Goal: Task Accomplishment & Management: Manage account settings

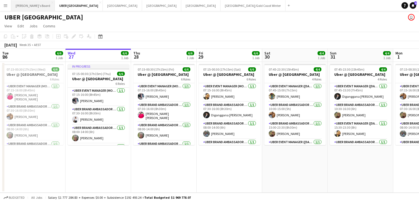
click at [22, 3] on button "Tennille's Board Close" at bounding box center [33, 5] width 44 height 11
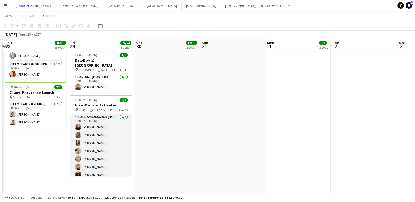
scroll to position [18, 0]
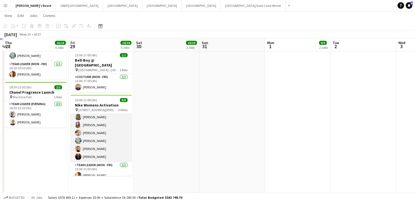
click at [90, 142] on app-card-role "Brand Ambassador (Mon - Fri) 7/7 15:00-21:00 (6h) Sharna O’Toole Zoya Naqvi Tal…" at bounding box center [100, 129] width 61 height 66
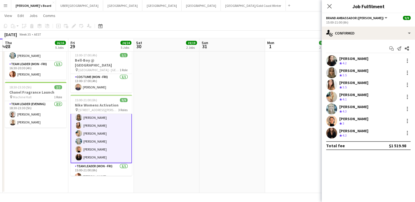
scroll to position [19, 0]
click at [407, 121] on div at bounding box center [406, 121] width 1 height 1
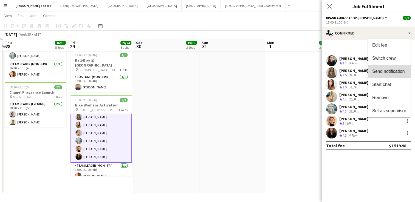
click at [386, 68] on button "Send notification" at bounding box center [388, 71] width 43 height 13
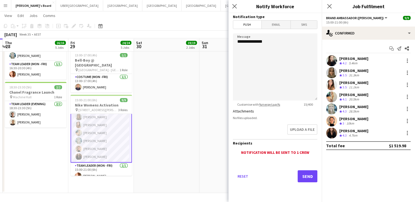
click at [280, 25] on span "Email" at bounding box center [275, 25] width 29 height 8
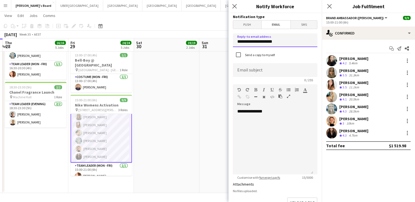
drag, startPoint x: 288, startPoint y: 41, endPoint x: 188, endPoint y: 42, distance: 99.7
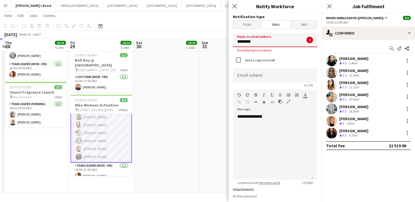
type input "**********"
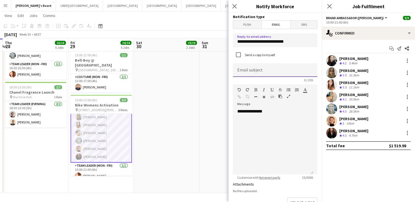
click at [241, 70] on input at bounding box center [275, 70] width 84 height 14
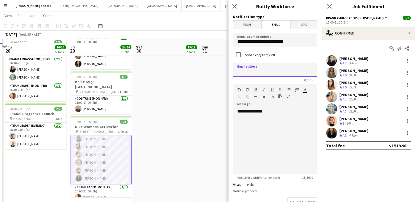
scroll to position [199, 0]
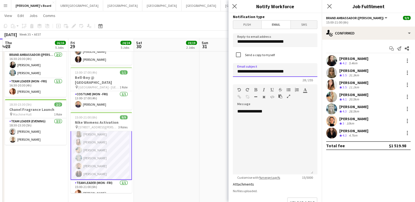
drag, startPoint x: 294, startPoint y: 73, endPoint x: 233, endPoint y: 73, distance: 61.1
click at [233, 73] on input "**********" at bounding box center [275, 70] width 84 height 14
type input "**********"
click at [328, 8] on icon "Close pop-in" at bounding box center [328, 6] width 5 height 5
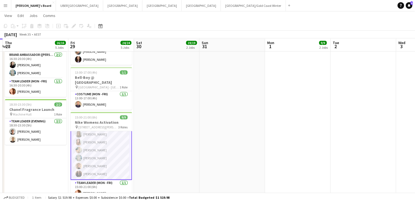
click at [172, 157] on app-date-cell "06:45-18:00 (11h15m) 10/10 Nike Womens Activation pin 383 George Street Sydney …" at bounding box center [166, 36] width 65 height 348
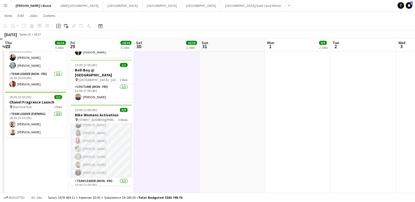
scroll to position [0, 0]
click at [87, 139] on app-card-role "Brand Ambassador (Mon - Fri) 7/7 15:00-21:00 (6h) Sharna O’Toole Zoya Naqvi Tal…" at bounding box center [100, 157] width 61 height 66
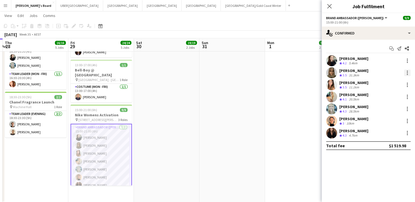
click at [404, 72] on div at bounding box center [407, 73] width 7 height 7
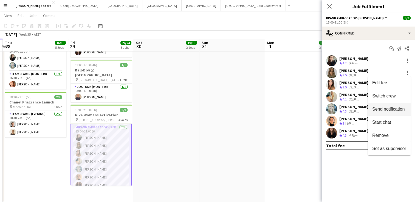
click at [389, 110] on span "Send notification" at bounding box center [388, 109] width 32 height 5
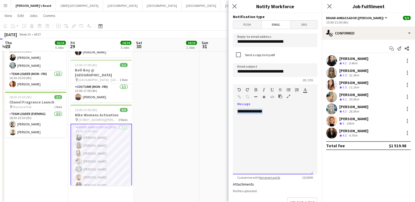
drag, startPoint x: 255, startPoint y: 111, endPoint x: 221, endPoint y: 111, distance: 33.4
click at [221, 111] on body "Menu Boards Boards Boards All jobs Status Workforce Workforce My Workforce Recr…" at bounding box center [207, 2] width 415 height 419
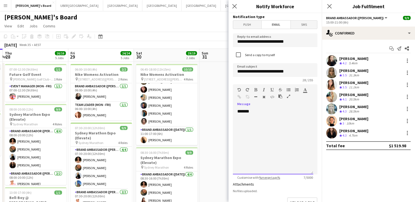
scroll to position [60, 0]
click at [261, 112] on div "**********" at bounding box center [273, 142] width 80 height 66
click at [308, 127] on div "**********" at bounding box center [273, 125] width 72 height 11
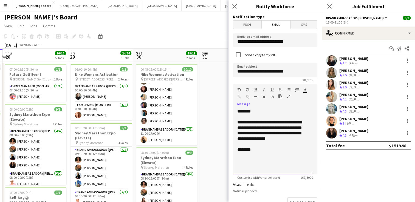
click at [284, 141] on div "**********" at bounding box center [273, 131] width 72 height 22
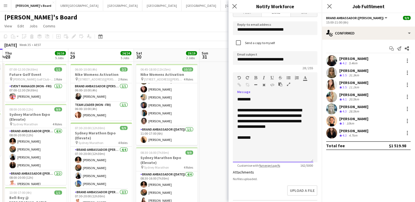
scroll to position [12, 0]
click at [284, 141] on div "**********" at bounding box center [273, 130] width 80 height 66
click at [251, 121] on div "**********" at bounding box center [273, 119] width 72 height 22
click at [256, 129] on div "**********" at bounding box center [273, 121] width 72 height 27
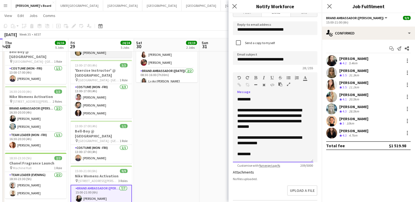
scroll to position [216, 0]
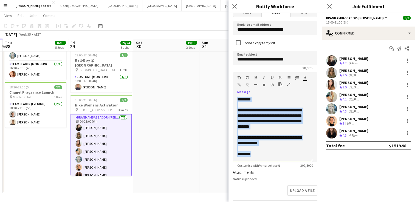
drag, startPoint x: 259, startPoint y: 156, endPoint x: 223, endPoint y: 98, distance: 68.8
click at [284, 98] on div "**********" at bounding box center [273, 130] width 80 height 66
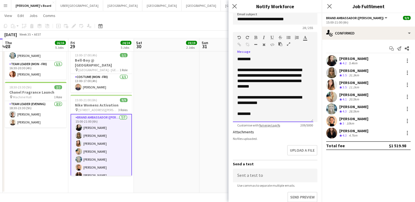
scroll to position [85, 0]
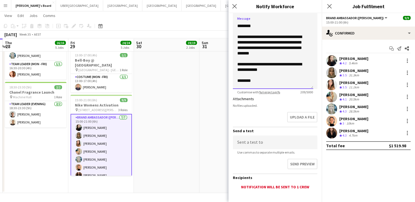
click at [268, 66] on div "**********" at bounding box center [273, 67] width 72 height 11
click at [267, 72] on div "**********" at bounding box center [273, 67] width 72 height 11
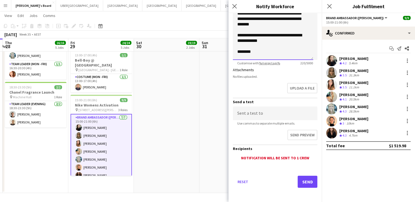
scroll to position [114, 0]
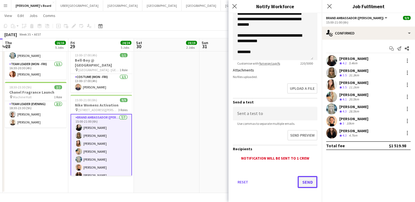
click at [297, 179] on button "Send" at bounding box center [307, 182] width 20 height 12
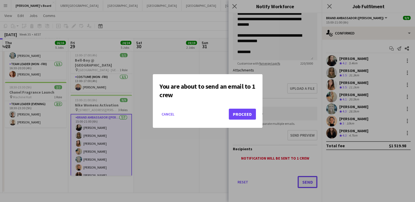
scroll to position [0, 0]
click at [241, 115] on button "Proceed" at bounding box center [241, 114] width 27 height 11
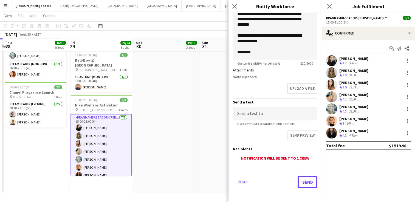
scroll to position [216, 0]
click at [407, 72] on div at bounding box center [407, 73] width 7 height 7
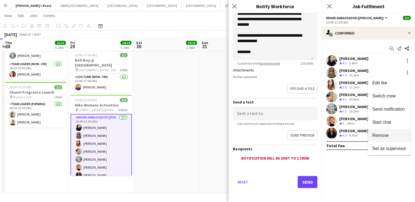
click at [382, 133] on span "Remove" at bounding box center [380, 135] width 16 height 5
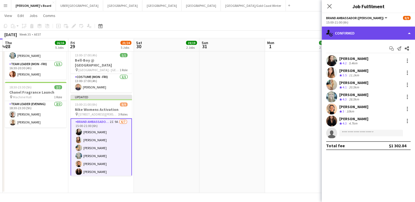
click at [350, 33] on div "single-neutral-actions-check-2 Confirmed" at bounding box center [367, 33] width 93 height 13
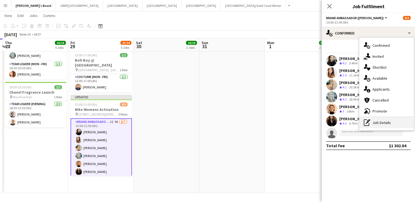
click at [369, 122] on icon "pen-write" at bounding box center [366, 122] width 7 height 7
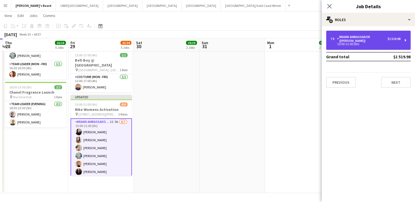
click at [359, 36] on div "Brand Ambassador ([PERSON_NAME])" at bounding box center [362, 39] width 50 height 8
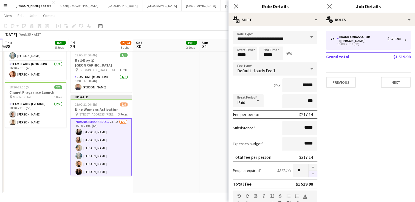
click at [308, 173] on button "button" at bounding box center [312, 174] width 9 height 7
type input "*"
click at [327, 6] on icon "Close pop-in" at bounding box center [328, 6] width 5 height 5
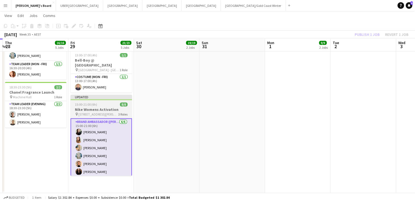
click at [92, 102] on span "15:00-21:00 (6h)" at bounding box center [86, 104] width 22 height 4
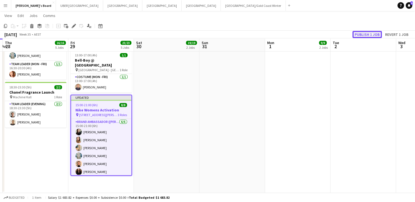
click at [364, 33] on button "Publish 1 job" at bounding box center [366, 34] width 29 height 7
click at [204, 110] on app-date-cell at bounding box center [231, 19] width 65 height 348
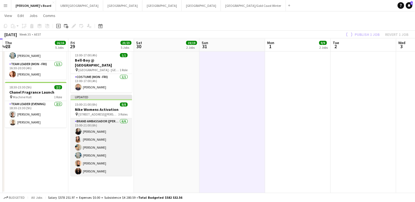
scroll to position [38, 0]
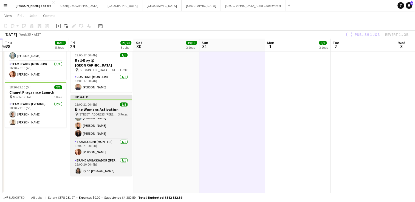
click at [96, 102] on div "15:00-21:00 (6h) 8/8" at bounding box center [100, 104] width 61 height 4
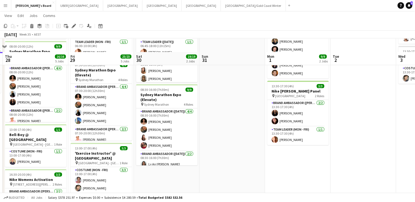
scroll to position [0, 0]
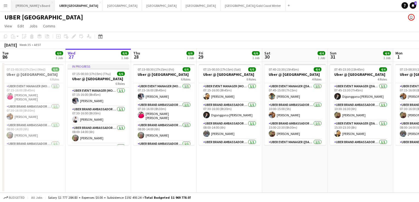
click at [18, 7] on button "Tennille's Board Close" at bounding box center [33, 5] width 44 height 11
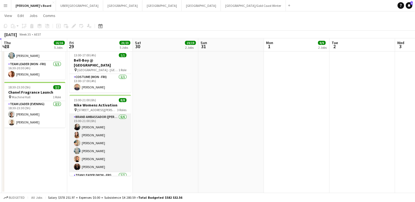
click at [91, 153] on app-card-role "Brand Ambassador (Mon - Fri) [DATE] 15:00-21:00 (6h) [PERSON_NAME] [PERSON_NAME…" at bounding box center [99, 143] width 61 height 58
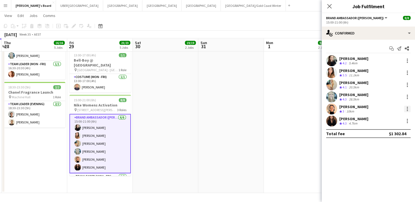
click at [408, 109] on div at bounding box center [407, 109] width 7 height 7
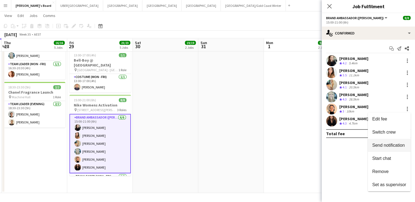
click at [383, 146] on span "Send notification" at bounding box center [388, 145] width 32 height 5
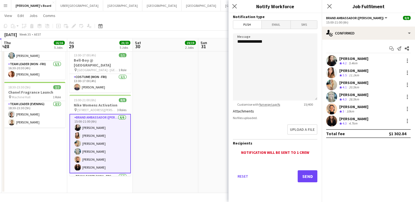
click at [278, 24] on span "Email" at bounding box center [275, 25] width 29 height 8
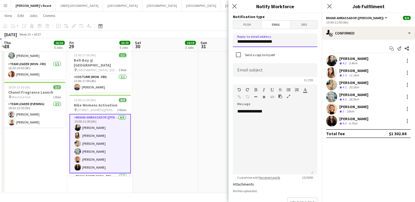
drag, startPoint x: 285, startPoint y: 41, endPoint x: 197, endPoint y: 44, distance: 87.4
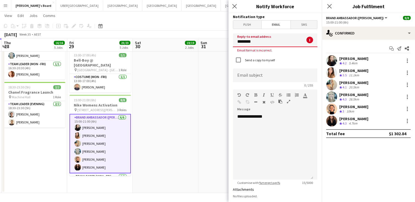
type input "**********"
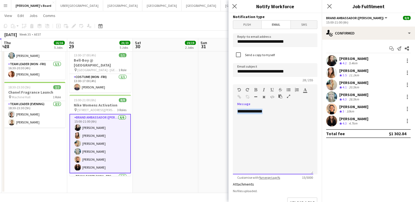
drag, startPoint x: 277, startPoint y: 112, endPoint x: 211, endPoint y: 110, distance: 66.0
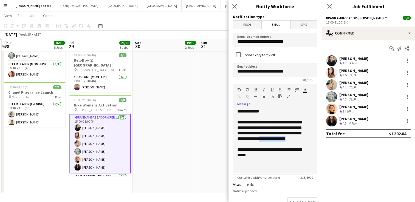
drag, startPoint x: 306, startPoint y: 139, endPoint x: 279, endPoint y: 139, distance: 26.3
click at [279, 139] on div "**********" at bounding box center [273, 131] width 72 height 22
click at [262, 156] on div "**********" at bounding box center [273, 152] width 72 height 11
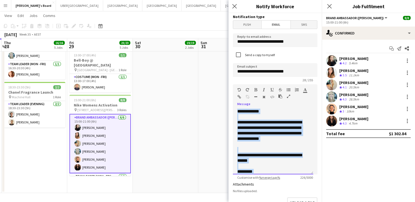
drag, startPoint x: 254, startPoint y: 169, endPoint x: 217, endPoint y: 100, distance: 78.0
click at [280, 165] on div at bounding box center [273, 166] width 72 height 5
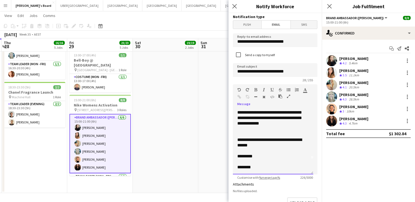
scroll to position [115, 0]
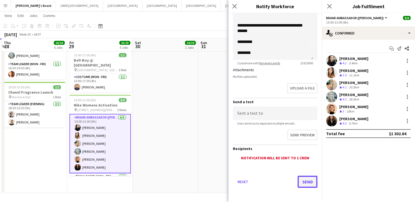
click at [304, 184] on button "Send" at bounding box center [307, 182] width 20 height 12
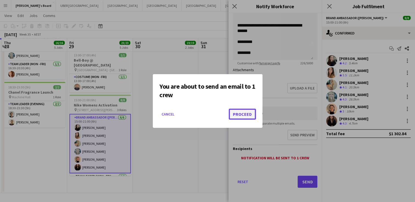
click at [244, 115] on button "Proceed" at bounding box center [241, 114] width 27 height 11
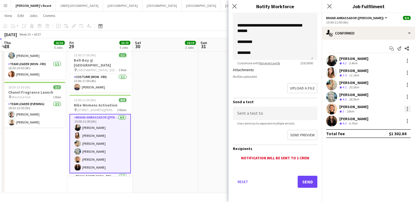
click at [407, 107] on div at bounding box center [407, 109] width 7 height 7
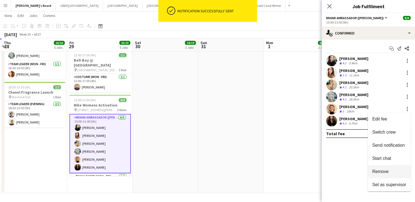
click at [374, 170] on span "Remove" at bounding box center [380, 171] width 16 height 5
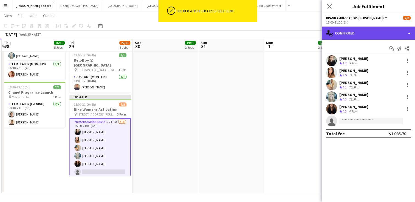
click at [344, 35] on div "single-neutral-actions-check-2 Confirmed" at bounding box center [367, 33] width 93 height 13
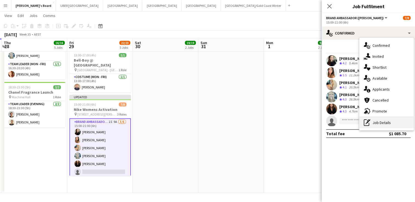
click at [379, 124] on div "pen-write Job Details" at bounding box center [386, 122] width 54 height 11
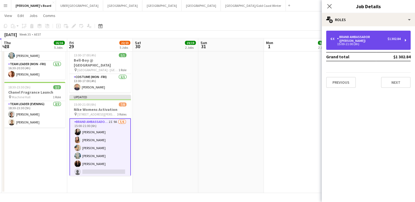
click at [347, 38] on div "Brand Ambassador ([PERSON_NAME])" at bounding box center [362, 39] width 50 height 8
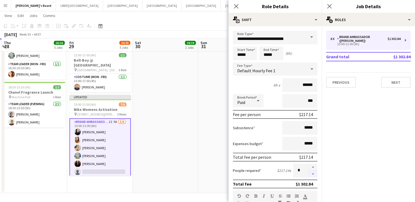
click at [308, 174] on button "button" at bounding box center [312, 174] width 9 height 7
type input "*"
click at [328, 4] on icon "Close pop-in" at bounding box center [328, 6] width 5 height 5
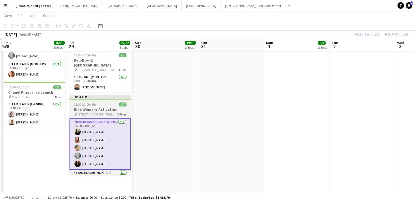
click at [95, 102] on div "15:00-21:00 (6h) 7/7" at bounding box center [99, 104] width 61 height 4
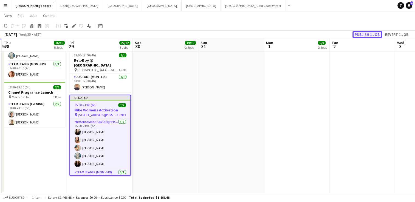
click at [370, 35] on button "Publish 1 job" at bounding box center [366, 34] width 29 height 7
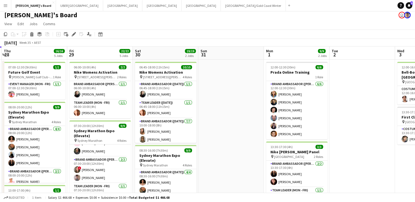
scroll to position [2, 0]
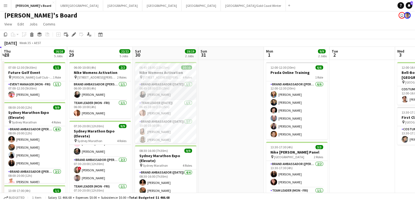
click at [165, 92] on app-card-role "Brand Ambassador ([DATE]) [DATE] 06:45-18:00 (11h15m) [PERSON_NAME]" at bounding box center [165, 90] width 61 height 19
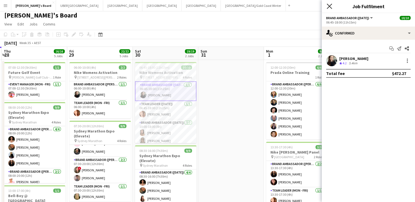
click at [328, 5] on icon at bounding box center [328, 6] width 5 height 5
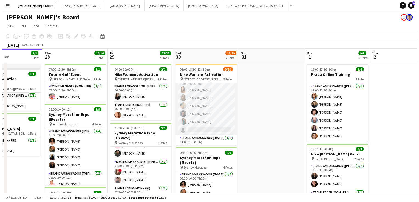
scroll to position [72, 0]
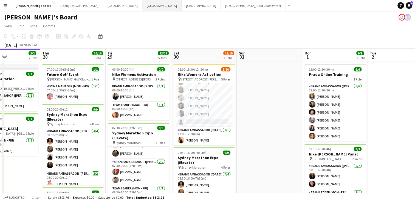
click at [142, 4] on button "Sydney Close" at bounding box center [161, 5] width 39 height 11
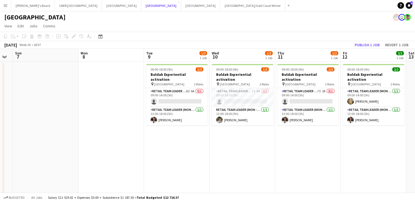
scroll to position [0, 114]
